Goal: Transaction & Acquisition: Purchase product/service

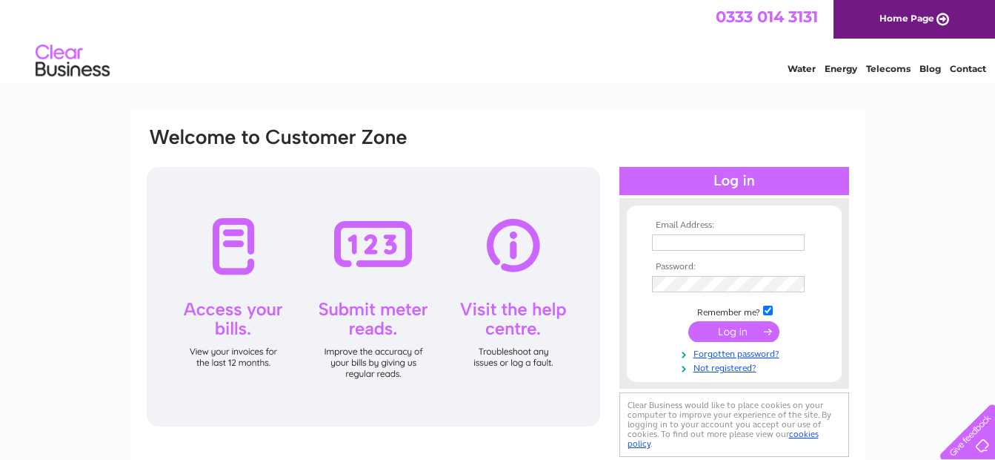
type input "kidderminster_harriers@hotmail.com"
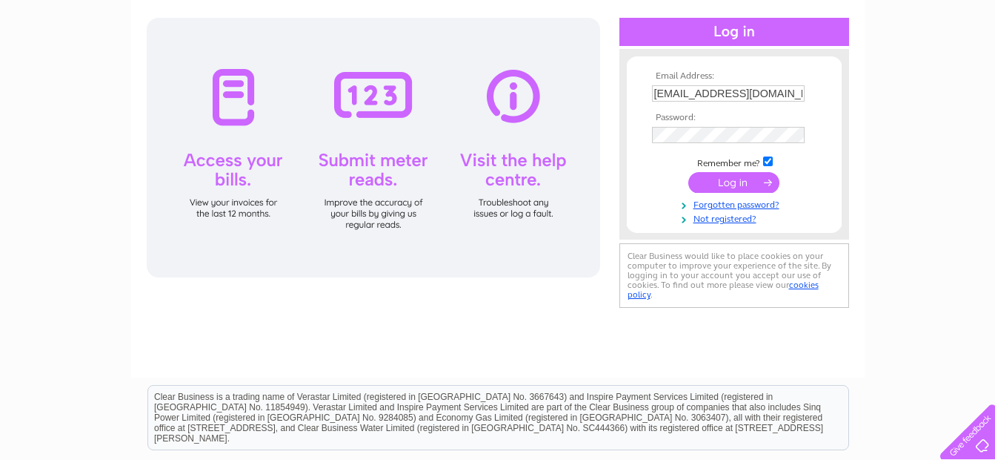
scroll to position [139, 0]
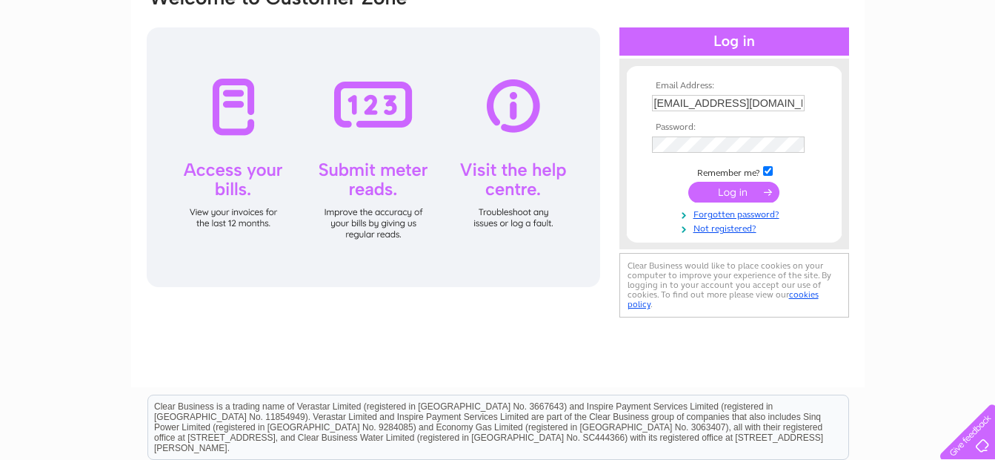
click at [716, 190] on input "submit" at bounding box center [734, 192] width 91 height 21
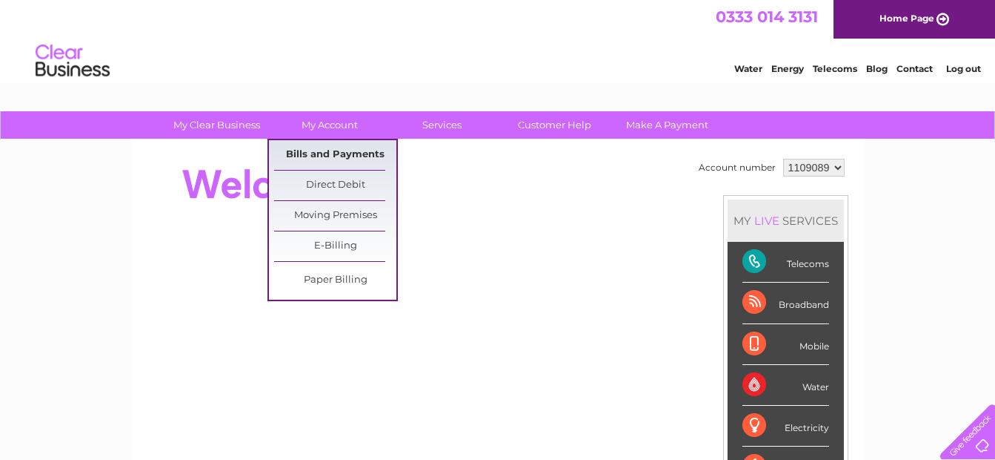
click at [311, 154] on link "Bills and Payments" at bounding box center [335, 155] width 122 height 30
click at [303, 156] on link "Bills and Payments" at bounding box center [335, 155] width 122 height 30
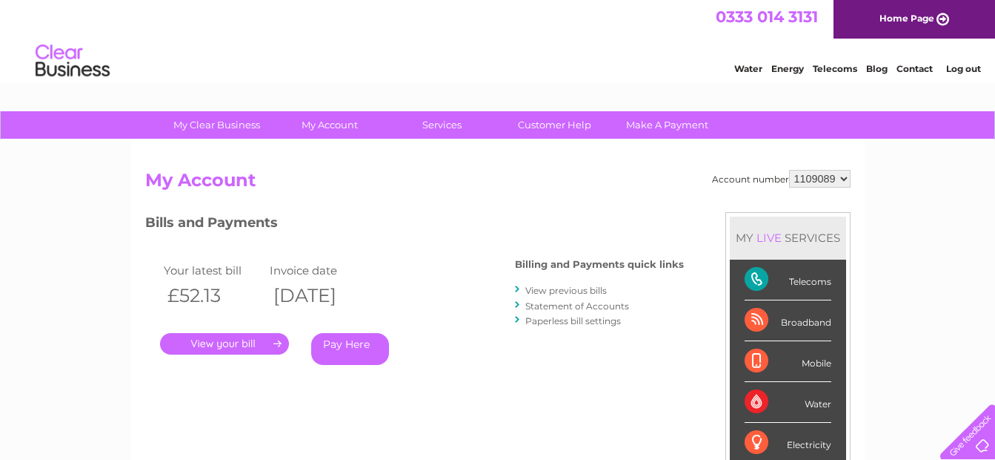
click at [351, 355] on link "Pay Here" at bounding box center [350, 349] width 78 height 32
click at [203, 336] on link "." at bounding box center [224, 343] width 129 height 21
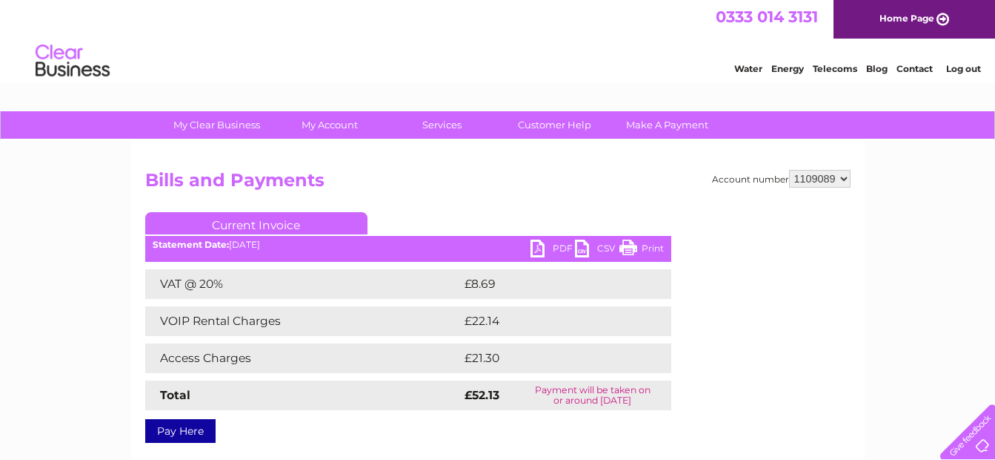
click at [645, 255] on link "Print" at bounding box center [642, 249] width 44 height 21
